Goal: Task Accomplishment & Management: Manage account settings

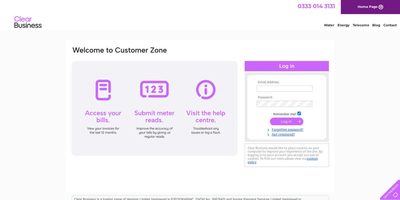
type input "[EMAIL_ADDRESS][DOMAIN_NAME]"
click at [283, 122] on input "submit" at bounding box center [286, 122] width 33 height 8
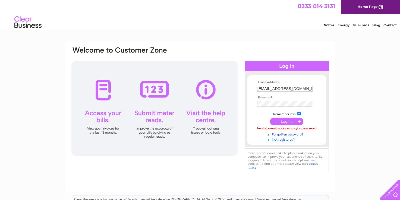
click at [316, 109] on td at bounding box center [286, 109] width 63 height 3
click at [299, 113] on input "checkbox" at bounding box center [299, 114] width 4 height 4
click at [298, 114] on input "checkbox" at bounding box center [299, 114] width 4 height 4
checkbox input "true"
click at [284, 123] on input "submit" at bounding box center [286, 122] width 33 height 8
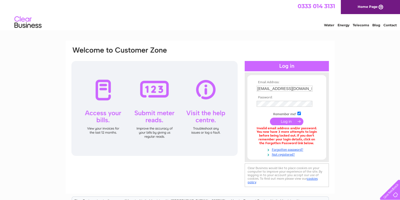
click at [288, 122] on input "submit" at bounding box center [286, 122] width 33 height 8
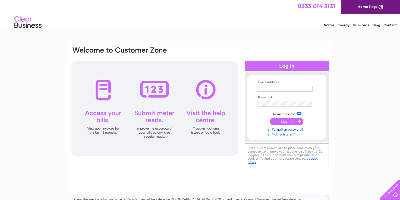
type input "[EMAIL_ADDRESS][DOMAIN_NAME]"
click at [293, 121] on input "submit" at bounding box center [286, 122] width 33 height 8
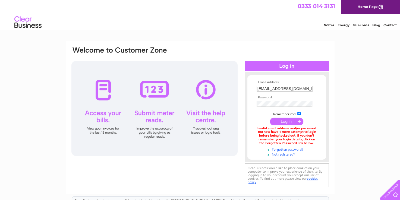
click at [299, 149] on link "Forgotten password?" at bounding box center [287, 149] width 62 height 5
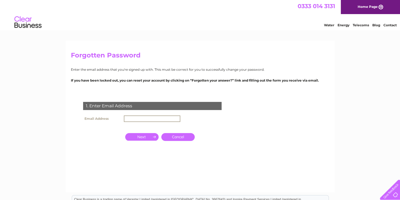
click at [140, 116] on input "text" at bounding box center [152, 119] width 56 height 7
type input "[EMAIL_ADDRESS][DOMAIN_NAME]"
click at [142, 138] on input "button" at bounding box center [141, 137] width 33 height 8
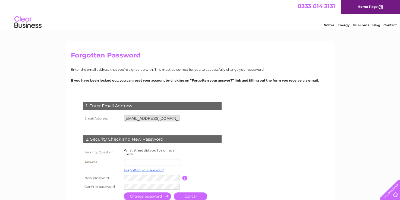
click at [141, 161] on input "text" at bounding box center [152, 162] width 56 height 7
type input "tretower"
click at [149, 196] on input "submit" at bounding box center [147, 196] width 47 height 8
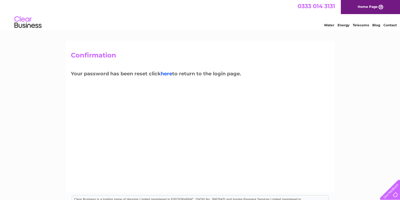
click at [170, 74] on link "here" at bounding box center [166, 74] width 11 height 6
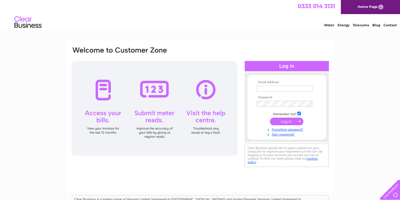
type input "[EMAIL_ADDRESS][DOMAIN_NAME]"
click at [284, 122] on input "submit" at bounding box center [286, 122] width 33 height 8
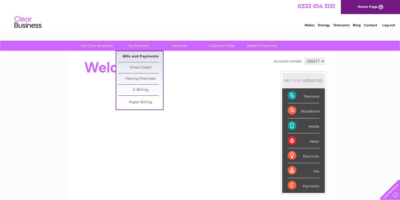
click at [142, 57] on link "Bills and Payments" at bounding box center [140, 56] width 45 height 11
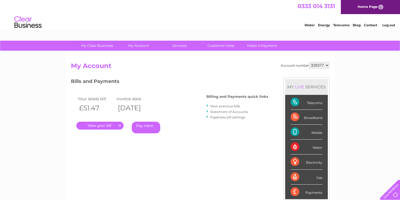
click at [103, 126] on link "." at bounding box center [99, 126] width 47 height 8
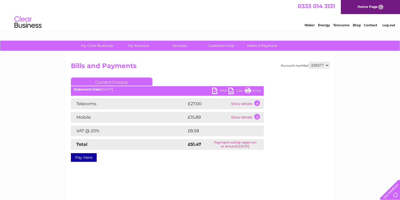
click at [251, 91] on link "Print" at bounding box center [253, 92] width 16 height 8
